Goal: Task Accomplishment & Management: Complete application form

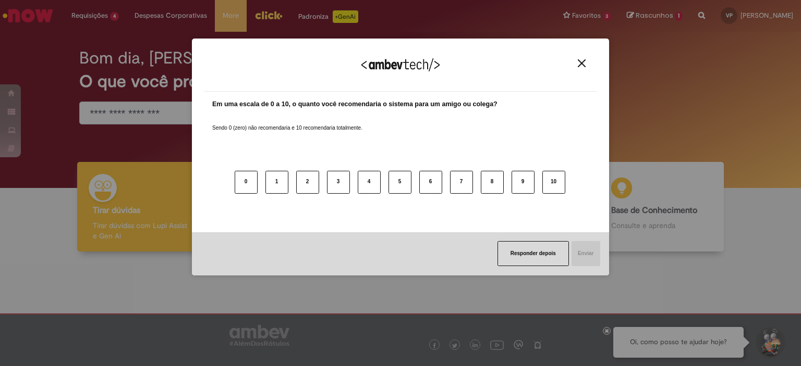
click at [581, 61] on img "Close" at bounding box center [582, 63] width 8 height 8
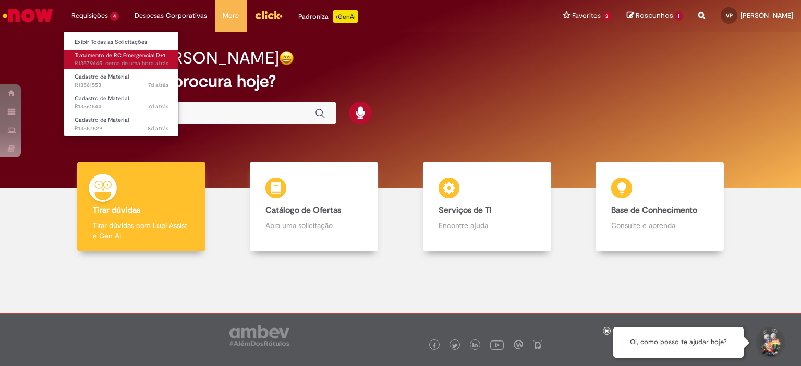
click at [107, 52] on span "Tratamento de RC Emergencial D+1" at bounding box center [120, 56] width 91 height 8
